Goal: Find specific page/section: Find specific page/section

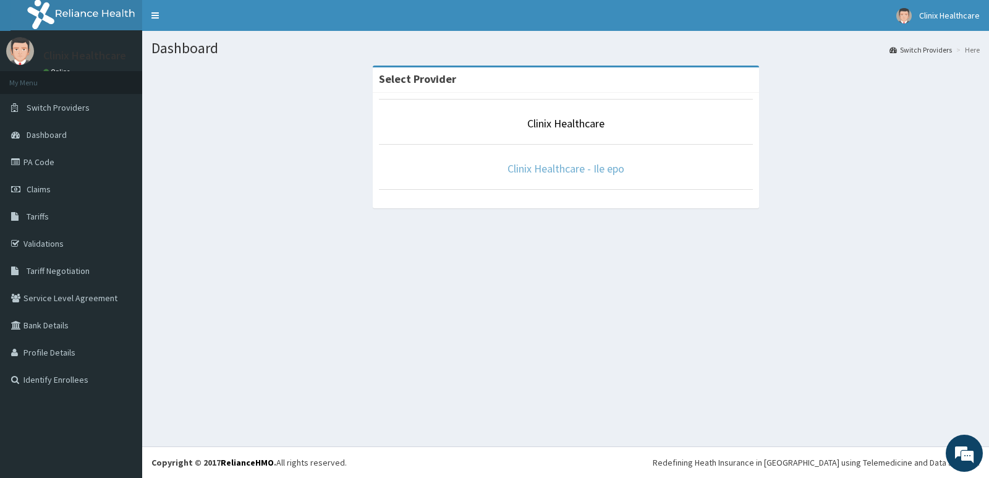
click at [588, 168] on link "Clinix Healthcare - Ile epo" at bounding box center [565, 168] width 117 height 14
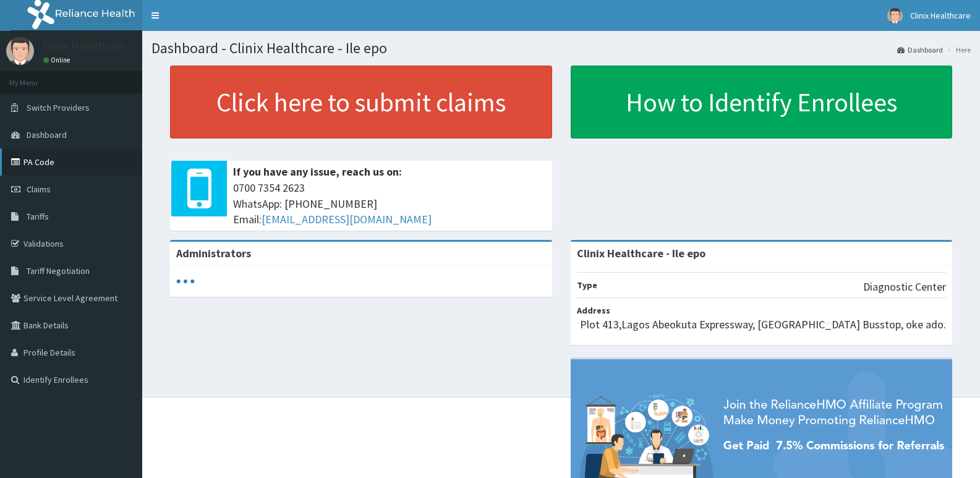
click at [43, 164] on link "PA Code" at bounding box center [71, 161] width 142 height 27
